Goal: Use online tool/utility

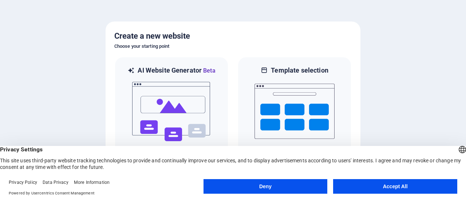
click at [386, 184] on button "Accept All" at bounding box center [395, 186] width 124 height 15
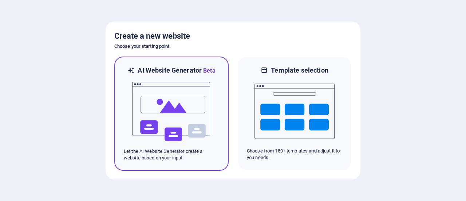
click at [177, 73] on h6 "AI Website Generator Beta" at bounding box center [177, 70] width 78 height 9
